Goal: Find specific page/section: Find specific page/section

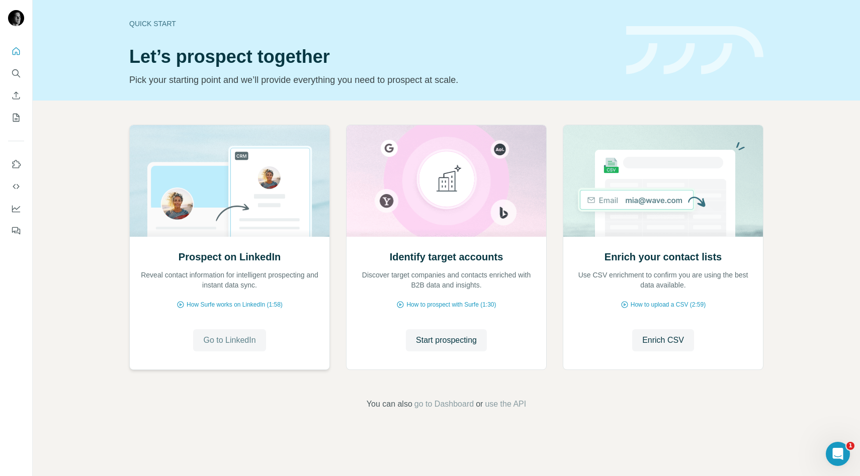
click at [218, 341] on span "Go to LinkedIn" at bounding box center [229, 340] width 52 height 12
click at [22, 71] on button "Search" at bounding box center [16, 73] width 16 height 18
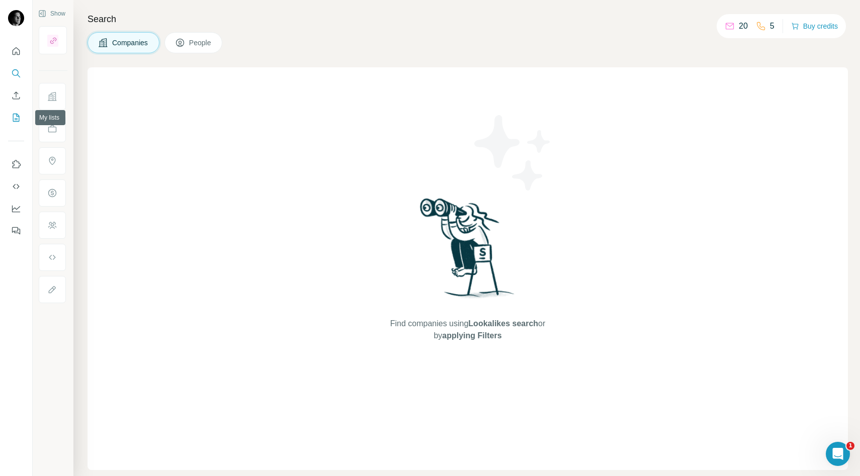
click at [15, 115] on icon "My lists" at bounding box center [16, 118] width 10 height 10
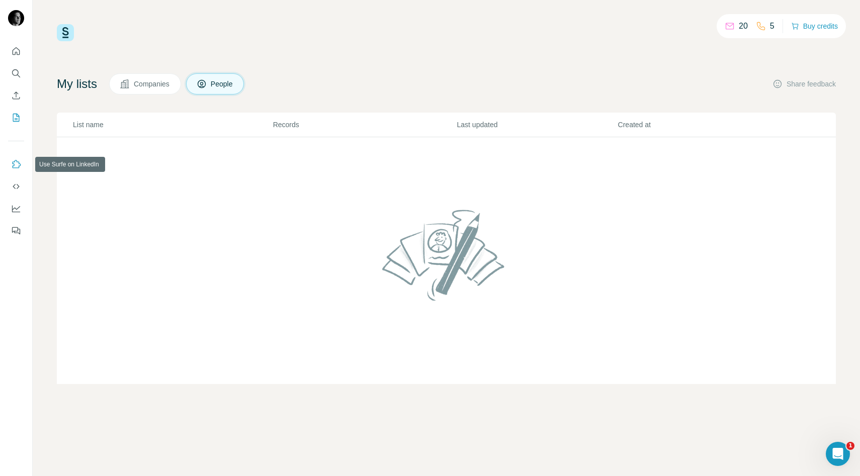
click at [18, 164] on icon "Use Surfe on LinkedIn" at bounding box center [16, 164] width 10 height 10
